Goal: Task Accomplishment & Management: Use online tool/utility

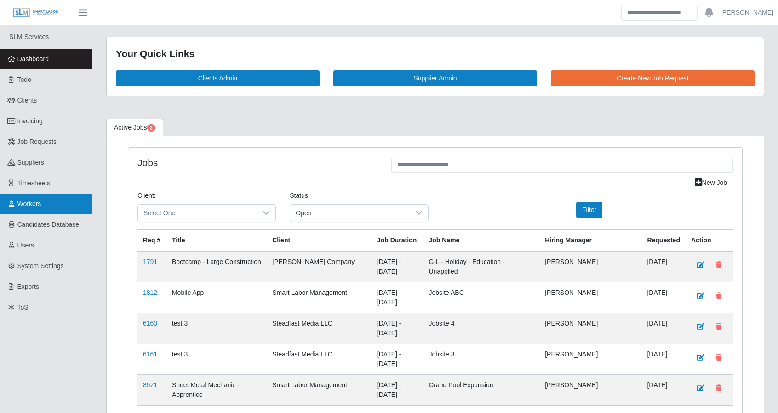
click at [29, 202] on span "Workers" at bounding box center [29, 203] width 24 height 7
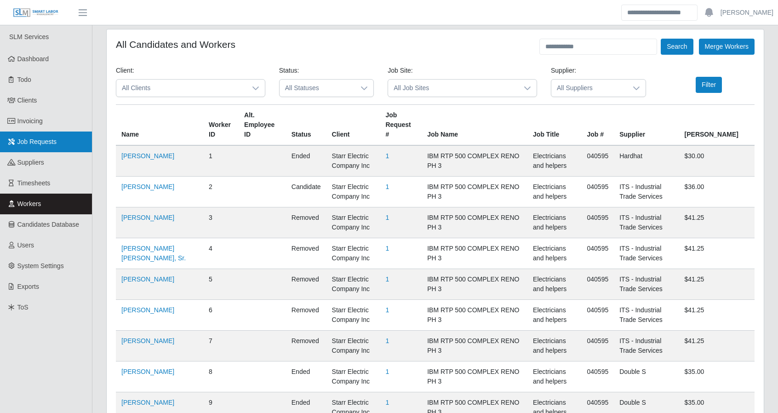
click at [35, 140] on span "Job Requests" at bounding box center [37, 141] width 40 height 7
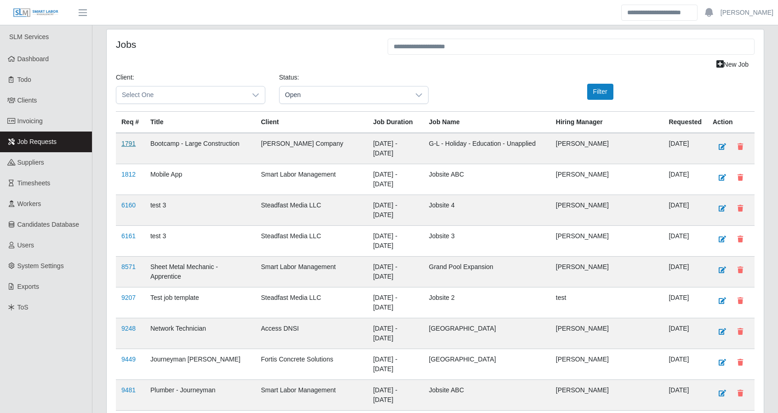
click at [131, 142] on link "1791" at bounding box center [128, 143] width 14 height 7
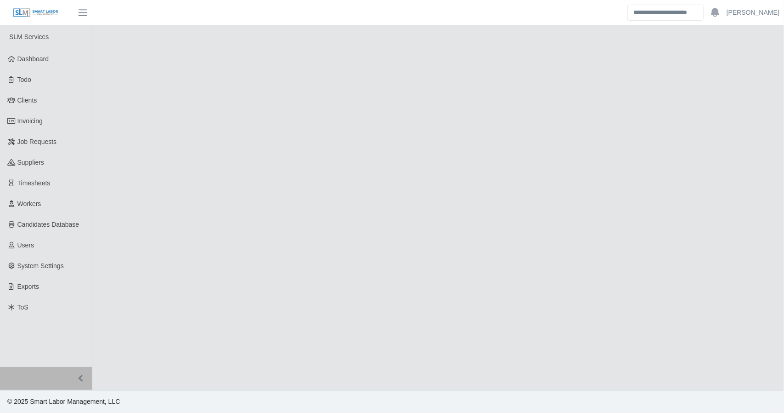
select select "****"
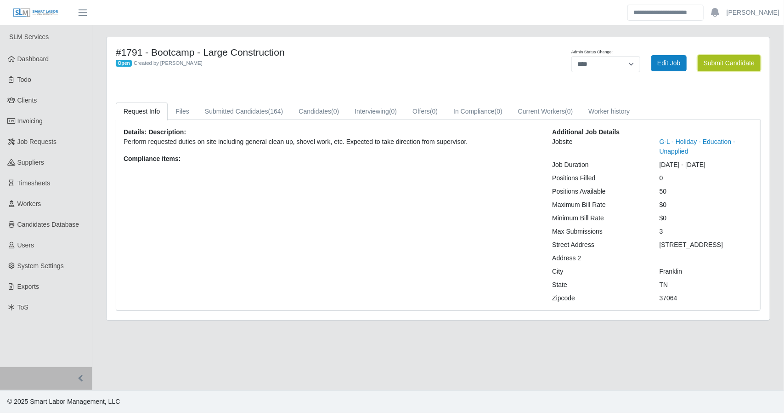
click at [722, 63] on button "Submit Candidate" at bounding box center [729, 63] width 63 height 16
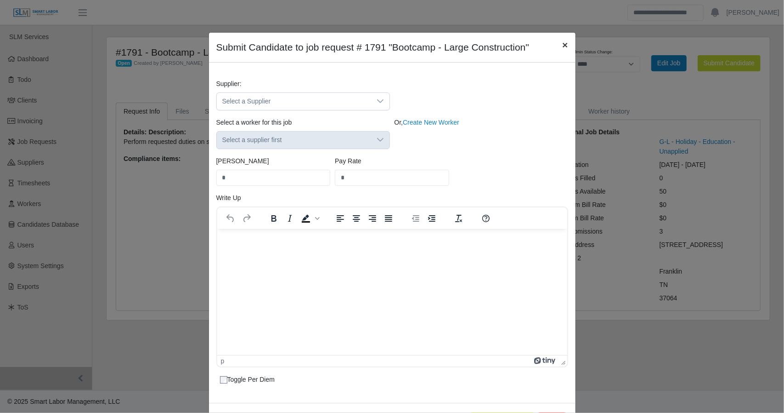
click at [562, 42] on span "×" at bounding box center [565, 45] width 6 height 11
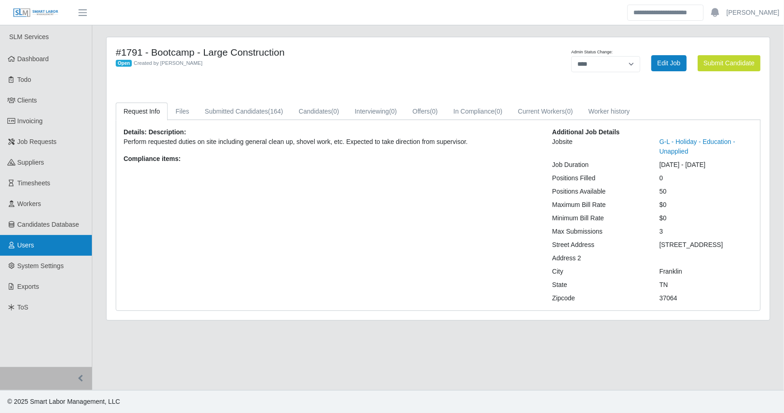
click at [26, 248] on span "Users" at bounding box center [25, 244] width 17 height 7
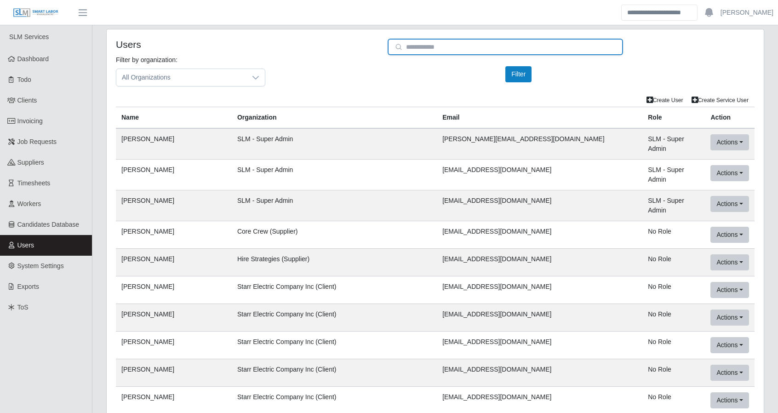
click at [449, 44] on input "email" at bounding box center [504, 47] width 235 height 17
paste input "**********"
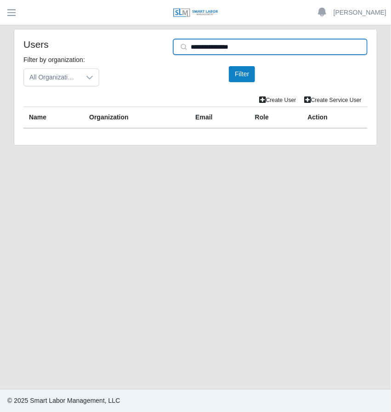
drag, startPoint x: 257, startPoint y: 45, endPoint x: 183, endPoint y: 51, distance: 74.6
click at [182, 51] on input "**********" at bounding box center [270, 47] width 195 height 17
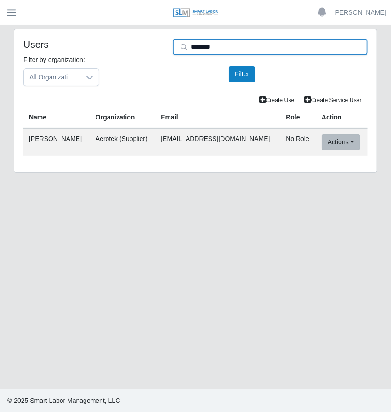
type input "********"
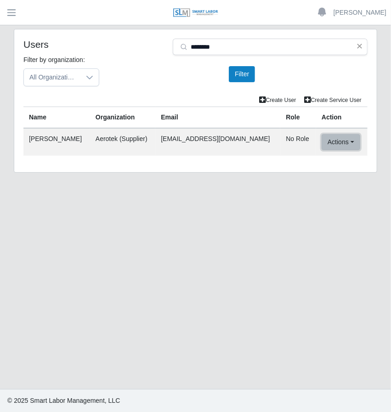
click at [324, 138] on button "Actions" at bounding box center [341, 142] width 38 height 16
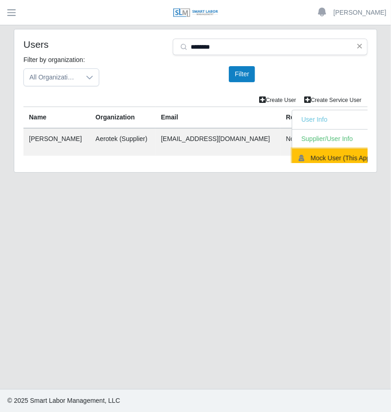
click at [320, 150] on button "Mock User (This App)" at bounding box center [337, 158] width 90 height 19
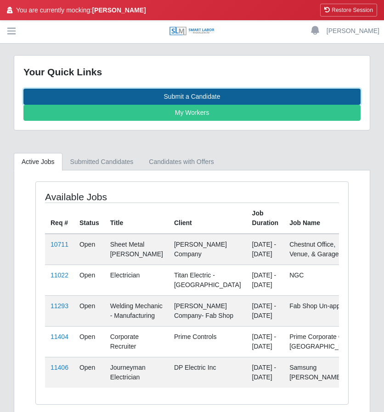
click at [204, 93] on link "Submit a Candidate" at bounding box center [191, 97] width 337 height 16
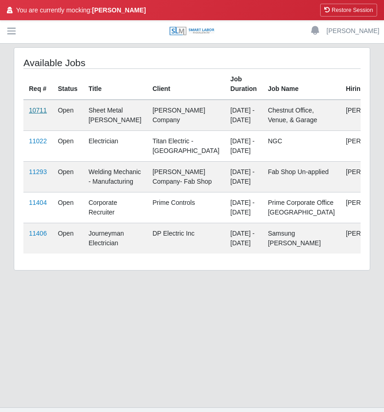
click at [34, 108] on link "10711" at bounding box center [38, 110] width 18 height 7
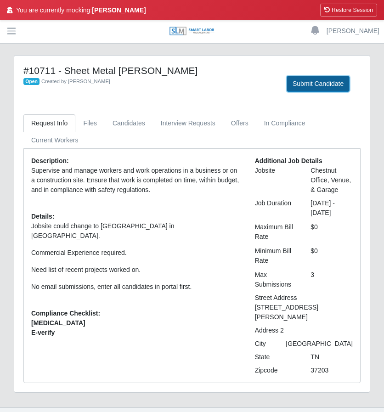
click at [312, 79] on button "Submit Candidate" at bounding box center [318, 84] width 63 height 16
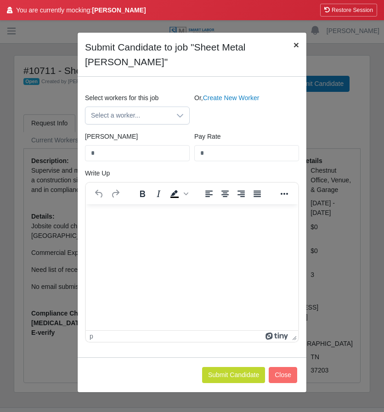
click at [294, 43] on span "×" at bounding box center [297, 45] width 6 height 11
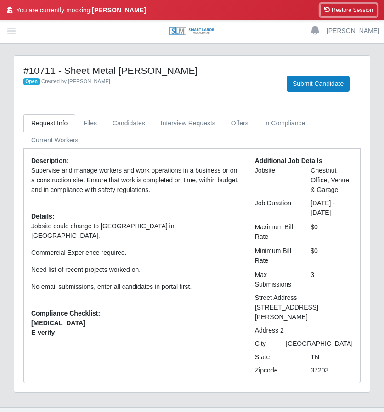
drag, startPoint x: 341, startPoint y: 11, endPoint x: 238, endPoint y: 34, distance: 106.1
click at [341, 11] on button "Restore Session" at bounding box center [348, 10] width 57 height 13
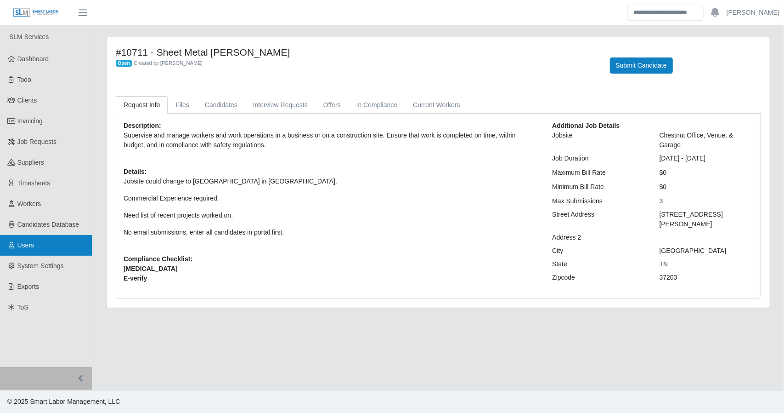
click at [30, 247] on span "Users" at bounding box center [25, 244] width 17 height 7
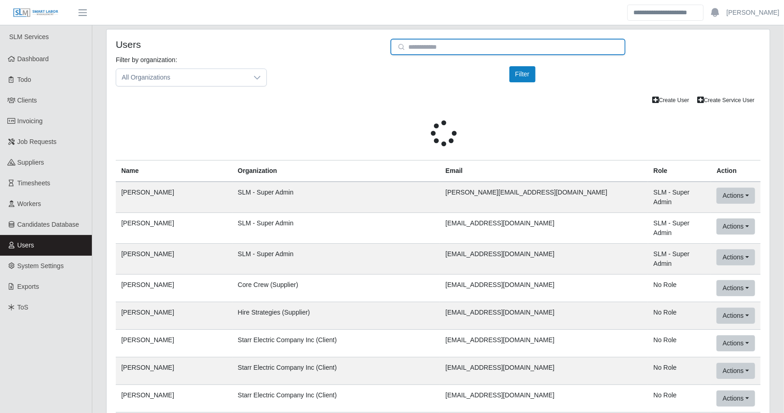
click at [462, 41] on input "email" at bounding box center [508, 47] width 235 height 17
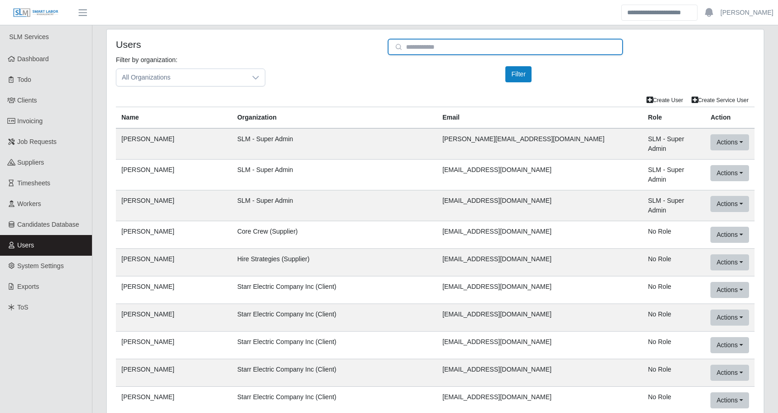
paste input "**********"
drag, startPoint x: 463, startPoint y: 43, endPoint x: 398, endPoint y: 43, distance: 64.3
click at [398, 43] on input "**********" at bounding box center [504, 47] width 235 height 17
type input "**********"
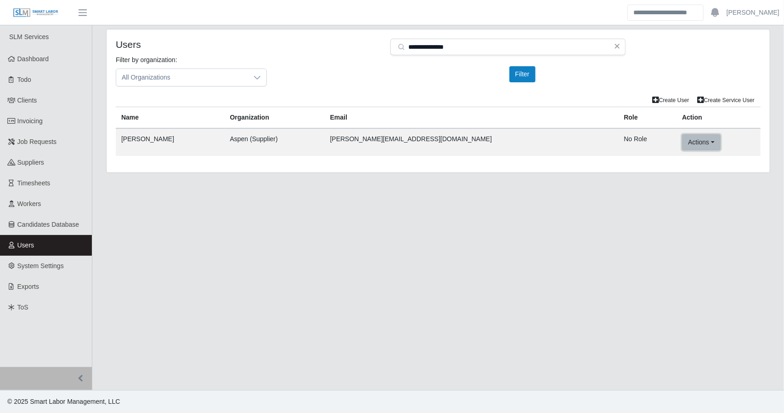
click at [682, 139] on button "Actions" at bounding box center [701, 142] width 38 height 16
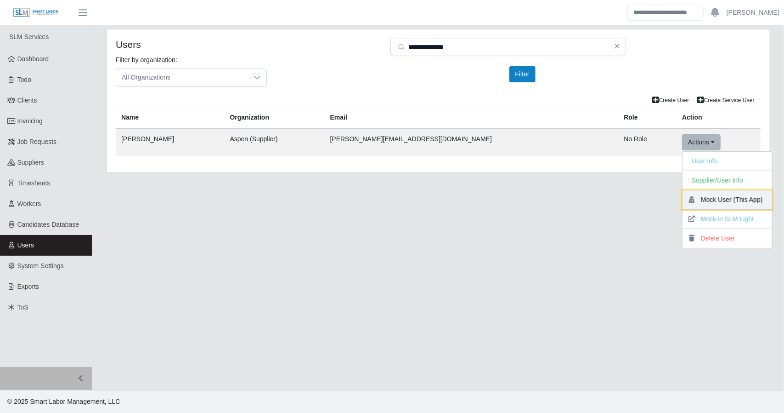
drag, startPoint x: 668, startPoint y: 192, endPoint x: 443, endPoint y: 34, distance: 274.5
click at [683, 192] on button "Mock User (This App)" at bounding box center [728, 199] width 90 height 19
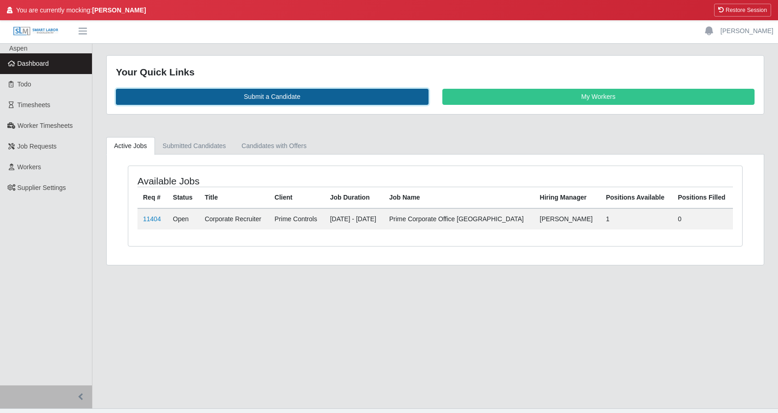
click at [351, 98] on link "Submit a Candidate" at bounding box center [272, 97] width 312 height 16
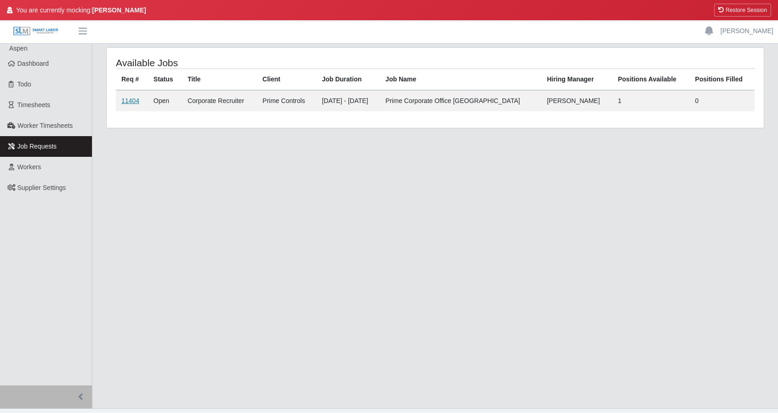
click at [135, 100] on link "11404" at bounding box center [130, 100] width 18 height 7
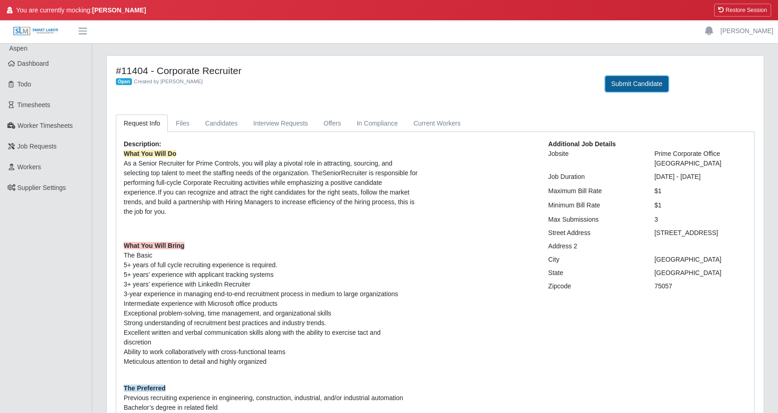
click at [625, 86] on button "Submit Candidate" at bounding box center [636, 84] width 63 height 16
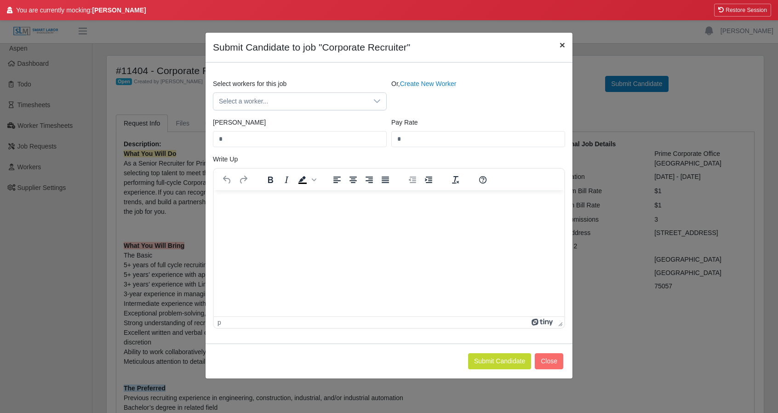
click at [561, 47] on span "×" at bounding box center [562, 45] width 6 height 11
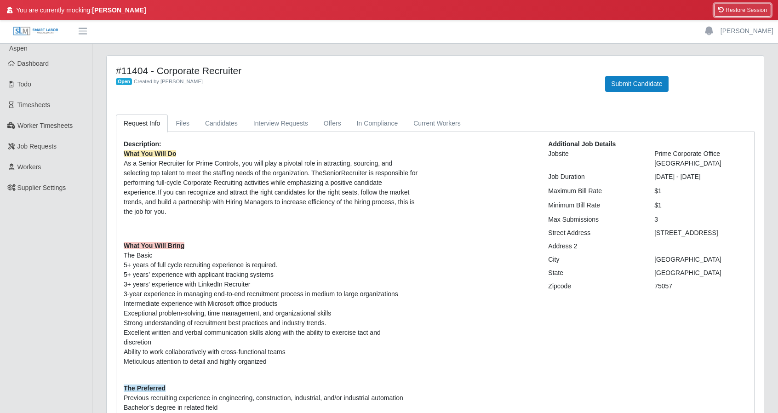
click at [747, 11] on button "Restore Session" at bounding box center [742, 10] width 57 height 13
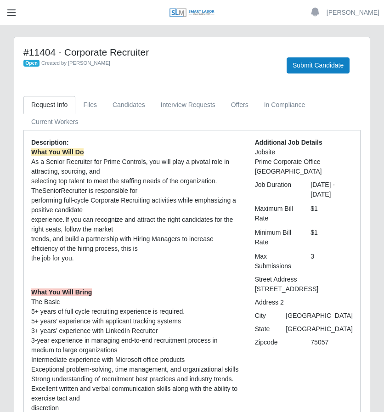
click at [10, 10] on span "button" at bounding box center [12, 12] width 12 height 11
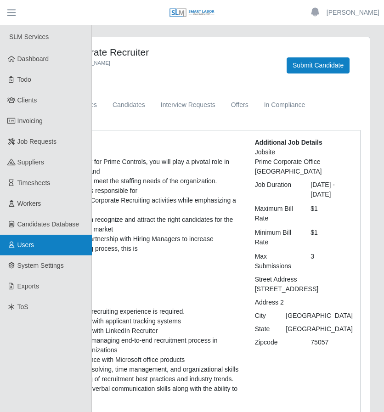
click at [20, 242] on span "Users" at bounding box center [25, 244] width 17 height 7
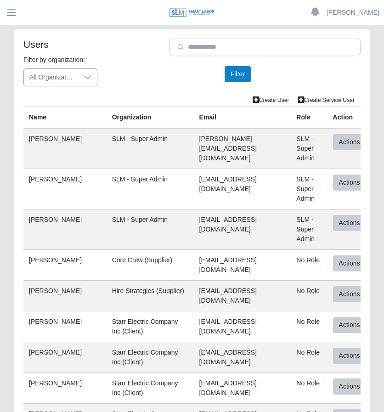
click at [71, 76] on span "All Organizations" at bounding box center [51, 77] width 55 height 17
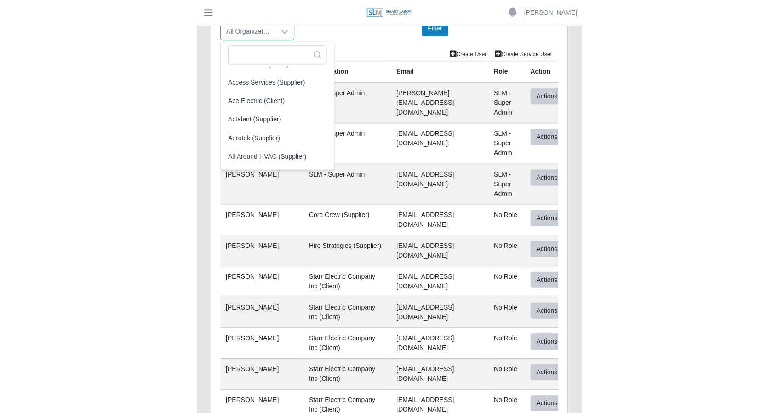
scroll to position [138, 2]
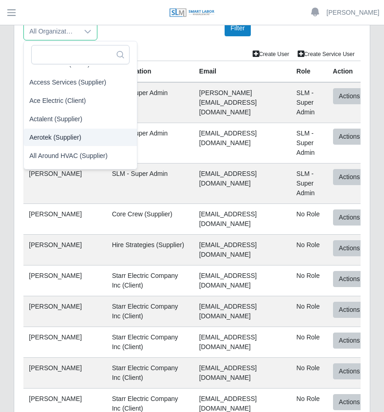
click at [65, 136] on span "Aerotek (Supplier)" at bounding box center [55, 137] width 52 height 10
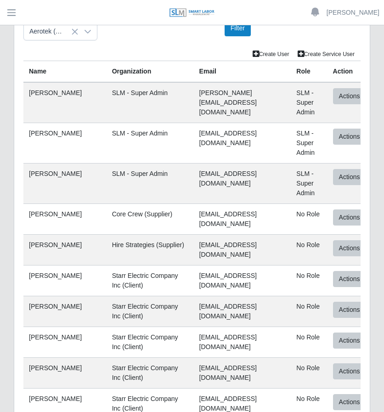
click at [194, 67] on th "Email" at bounding box center [242, 72] width 97 height 22
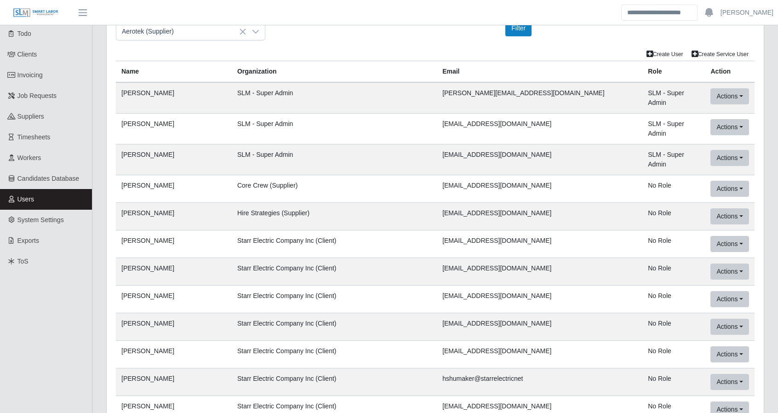
scroll to position [0, 0]
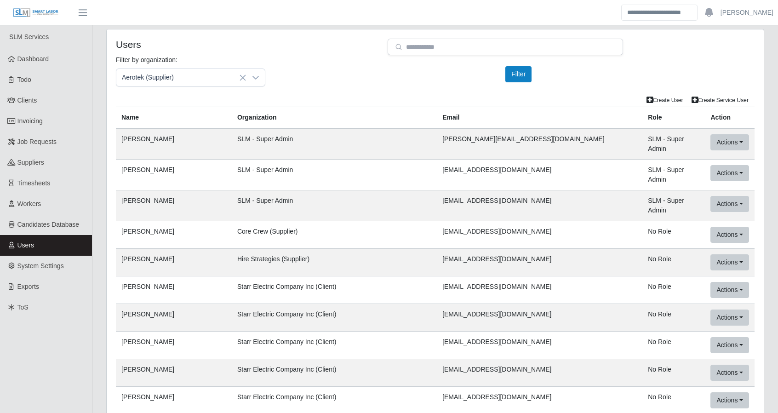
click at [386, 74] on div "Filter by organization: Aerotek (Supplier) Please provide a valid organization.…" at bounding box center [435, 74] width 652 height 39
click at [391, 77] on button "Filter" at bounding box center [518, 74] width 26 height 16
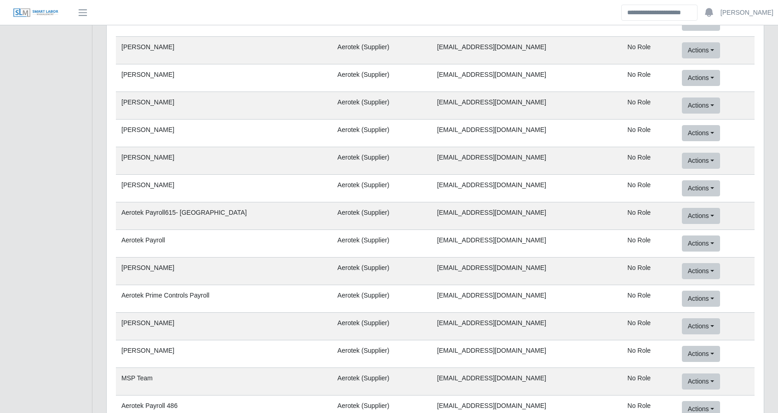
scroll to position [389, 0]
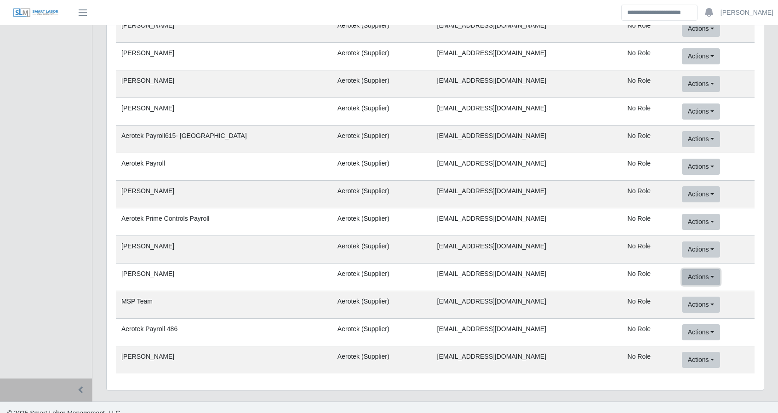
click at [391, 270] on button "Actions" at bounding box center [701, 277] width 38 height 16
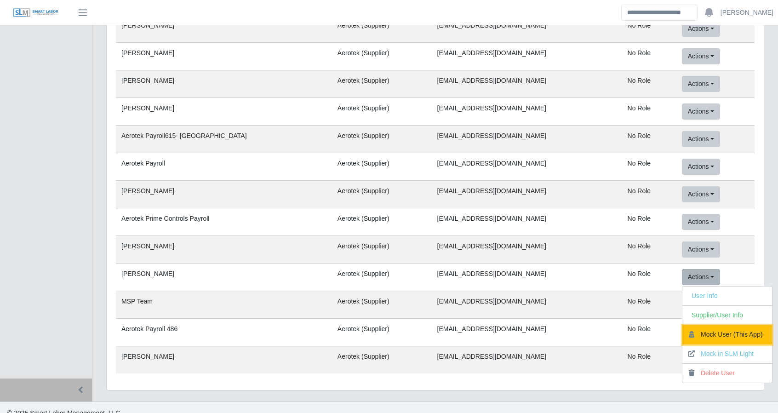
click at [391, 325] on button "Mock User (This App)" at bounding box center [727, 334] width 90 height 19
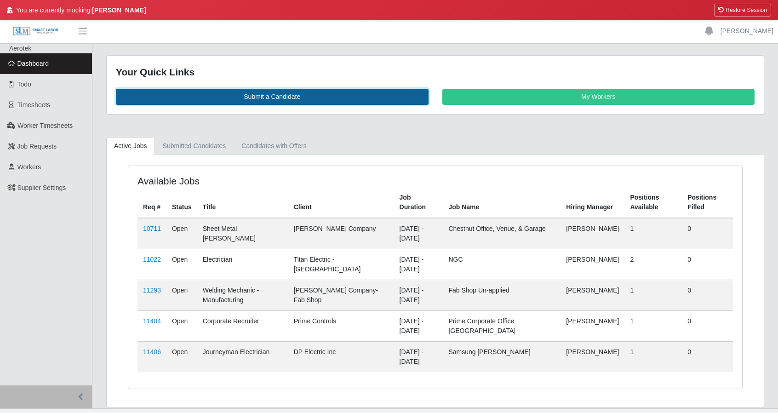
click at [284, 92] on link "Submit a Candidate" at bounding box center [272, 97] width 312 height 16
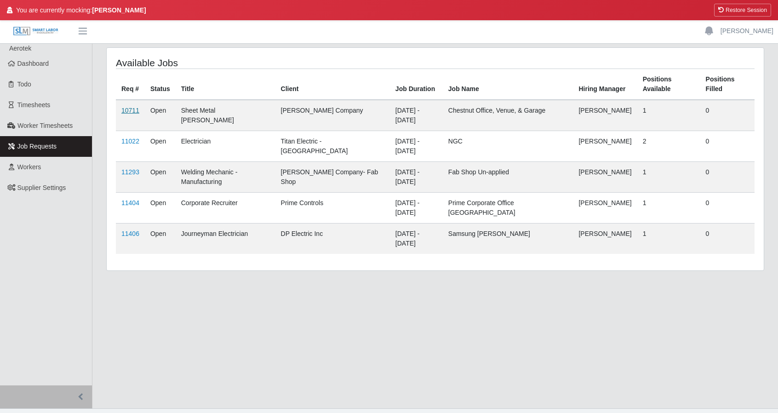
click at [123, 107] on link "10711" at bounding box center [130, 110] width 18 height 7
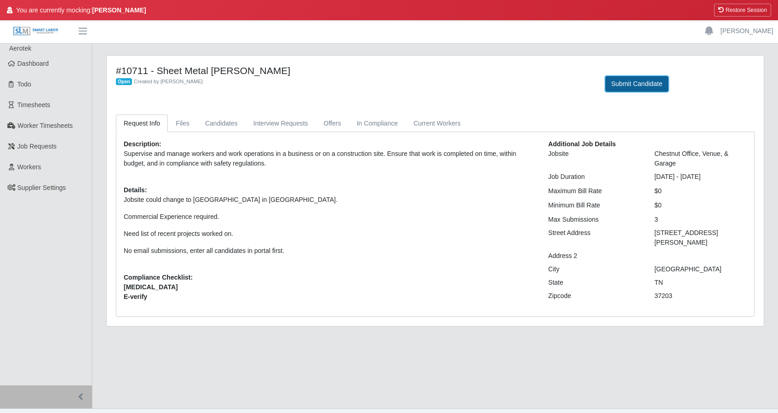
click at [637, 81] on button "Submit Candidate" at bounding box center [636, 84] width 63 height 16
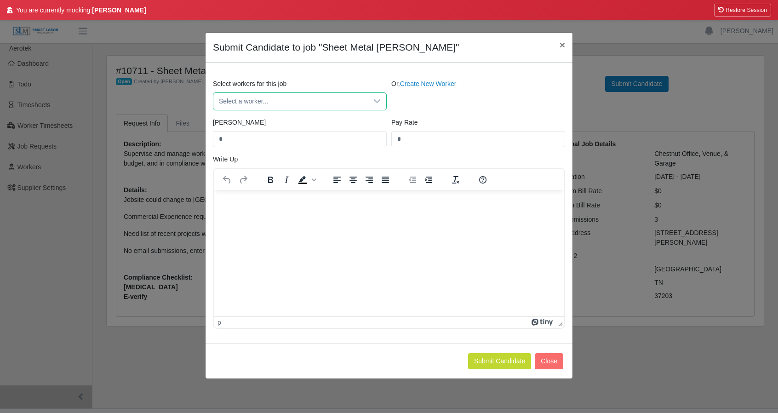
click at [266, 95] on span "Select a worker..." at bounding box center [290, 101] width 154 height 17
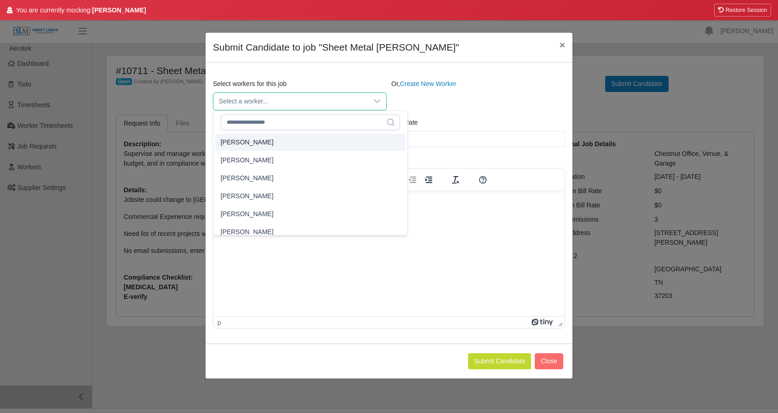
click at [260, 139] on span "[PERSON_NAME]" at bounding box center [247, 142] width 53 height 10
type input "**"
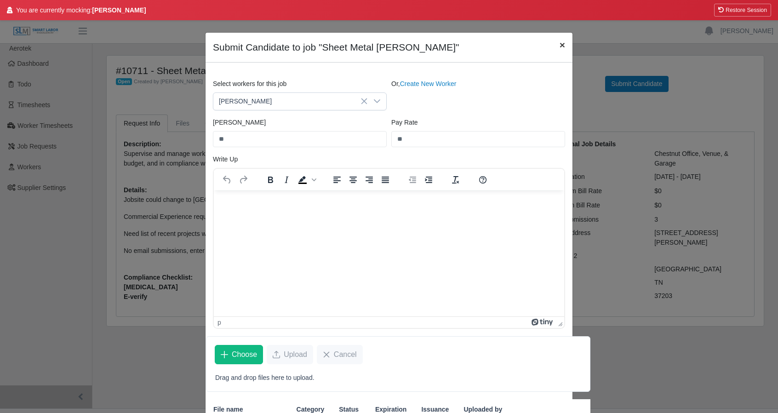
click at [561, 41] on span "×" at bounding box center [562, 45] width 6 height 11
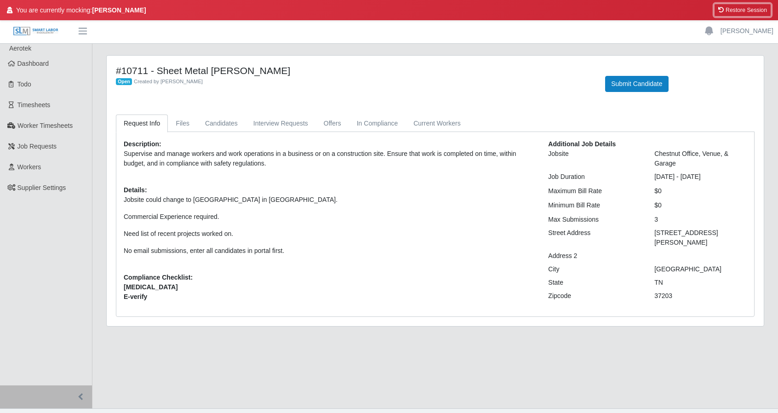
click at [747, 7] on button "Restore Session" at bounding box center [742, 10] width 57 height 13
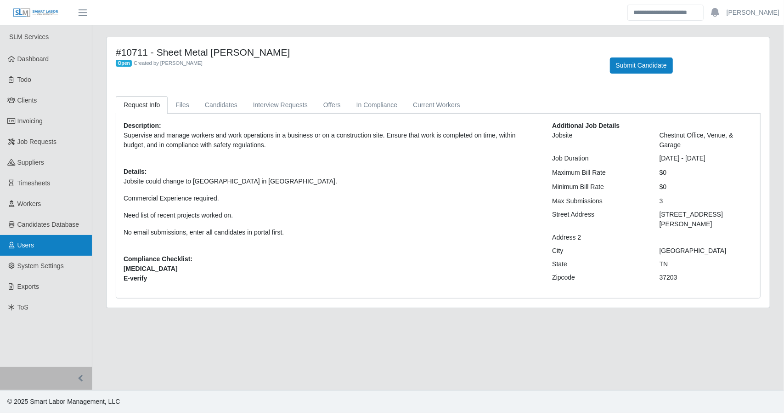
click at [17, 244] on span "Users" at bounding box center [25, 244] width 17 height 7
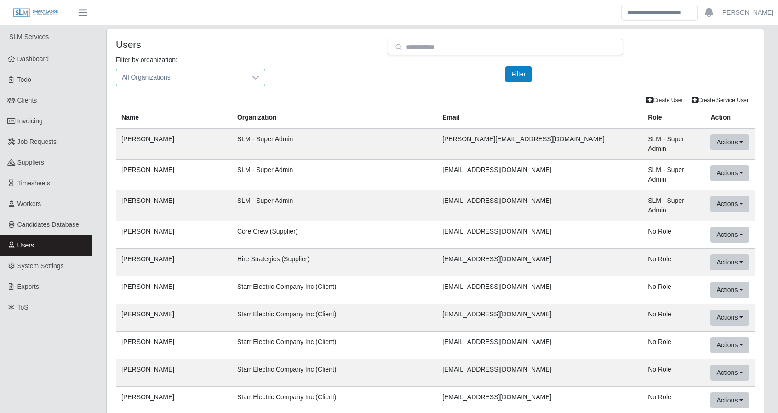
click at [176, 73] on span "All Organizations" at bounding box center [181, 77] width 130 height 17
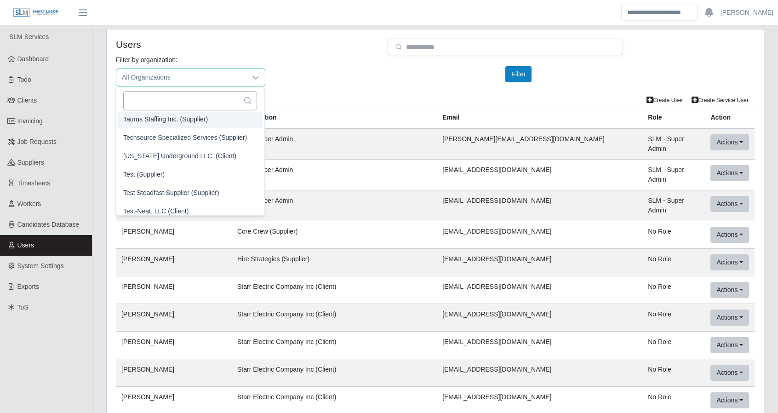
scroll to position [2906, 0]
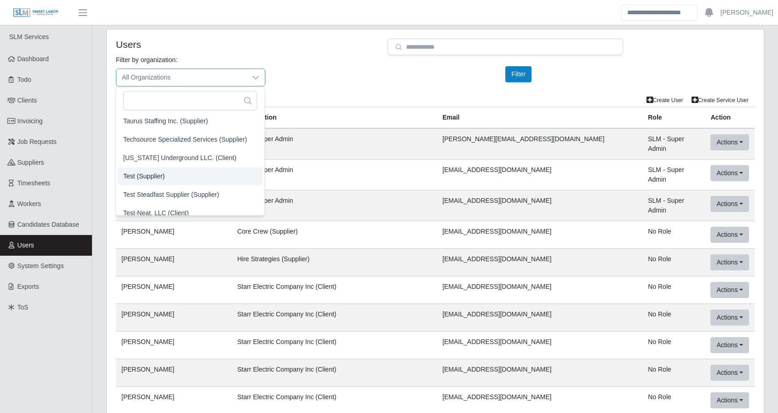
click at [147, 172] on span "Test (Supplier)" at bounding box center [143, 176] width 41 height 10
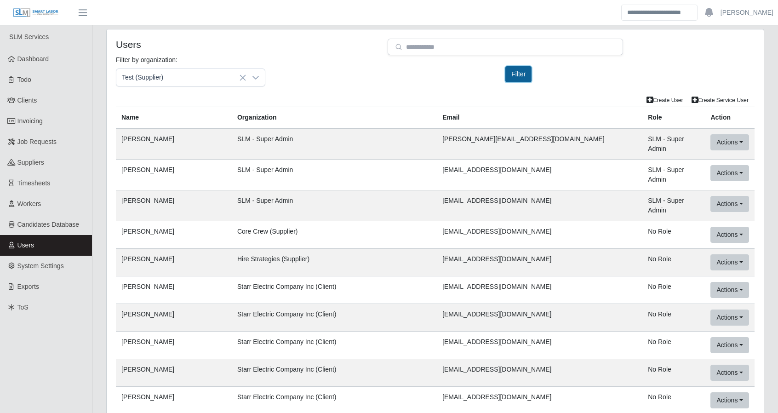
click at [528, 73] on button "Filter" at bounding box center [518, 74] width 26 height 16
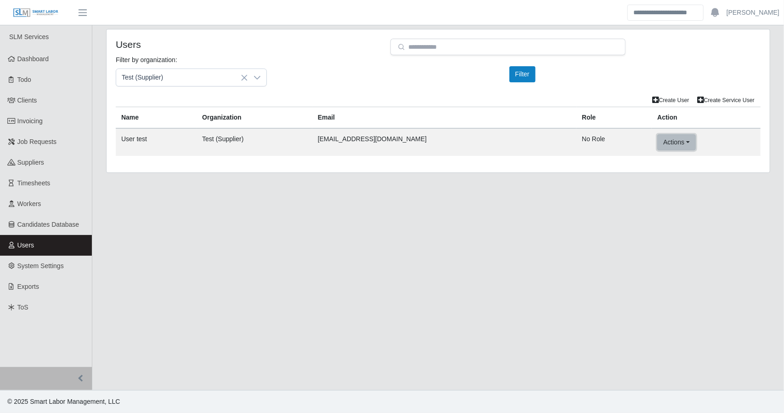
click at [658, 141] on button "Actions" at bounding box center [677, 142] width 38 height 16
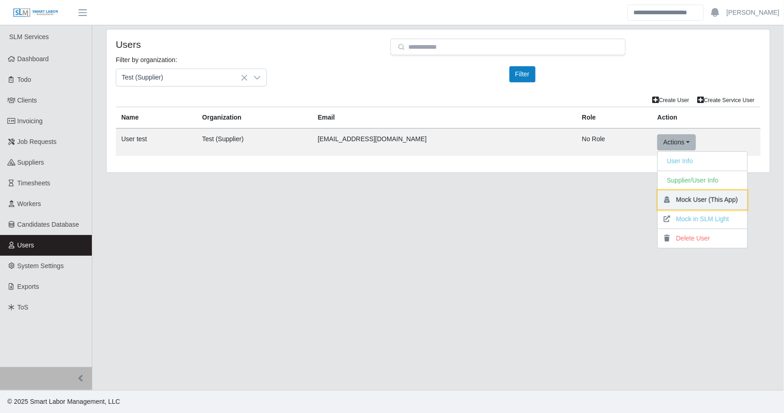
drag, startPoint x: 657, startPoint y: 200, endPoint x: 432, endPoint y: 26, distance: 284.4
click at [658, 200] on button "Mock User (This App)" at bounding box center [703, 199] width 90 height 19
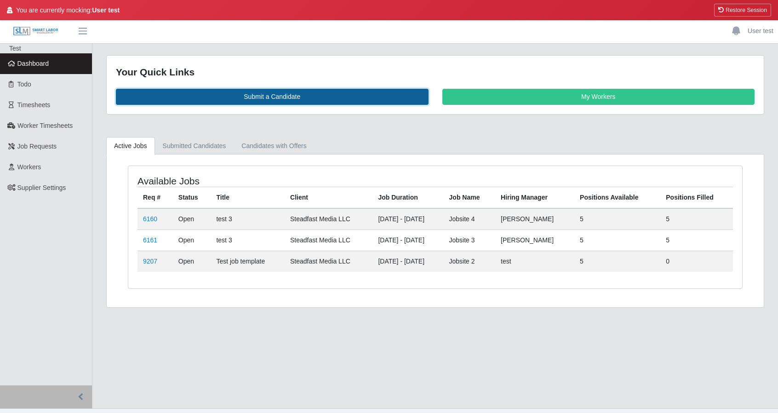
click at [248, 94] on link "Submit a Candidate" at bounding box center [272, 97] width 312 height 16
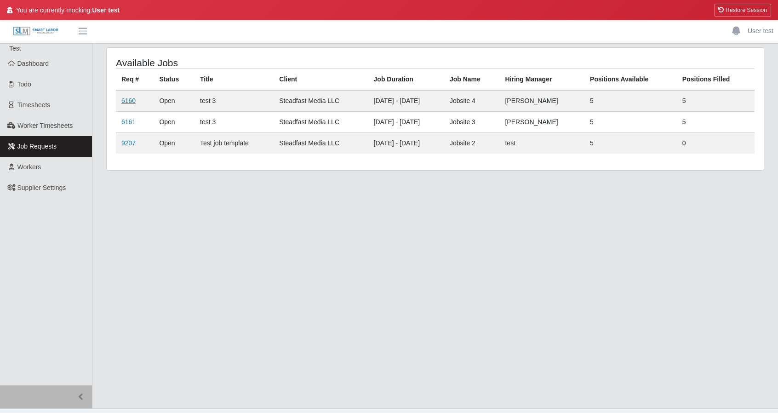
click at [127, 98] on link "6160" at bounding box center [128, 100] width 14 height 7
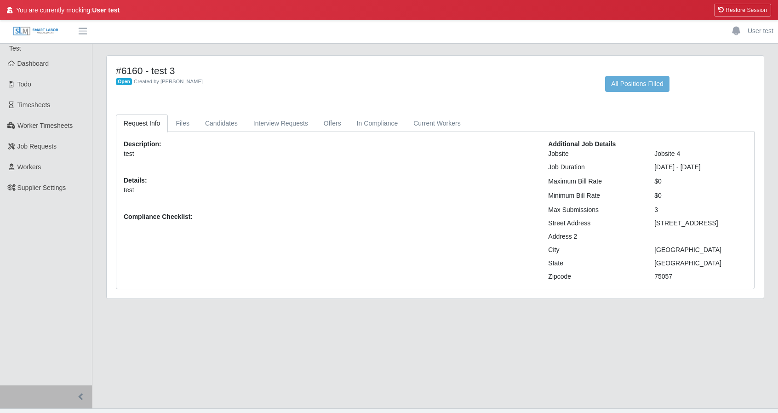
click at [475, 88] on div "#6160 - test 3 Open Created by [PERSON_NAME]" at bounding box center [353, 78] width 489 height 27
